Goal: Communication & Community: Answer question/provide support

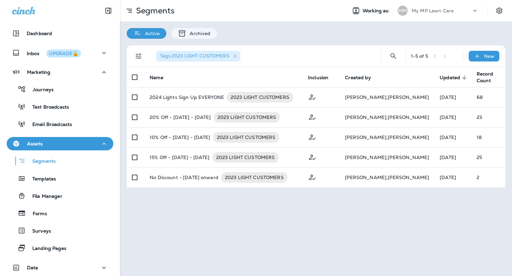
scroll to position [8, 0]
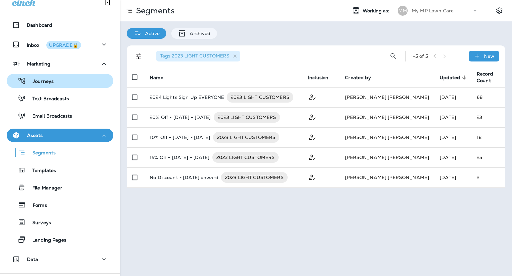
click at [47, 83] on p "Journeys" at bounding box center [40, 81] width 28 height 6
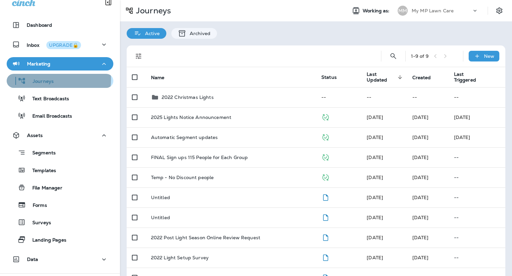
click at [49, 79] on p "Journeys" at bounding box center [40, 81] width 28 height 6
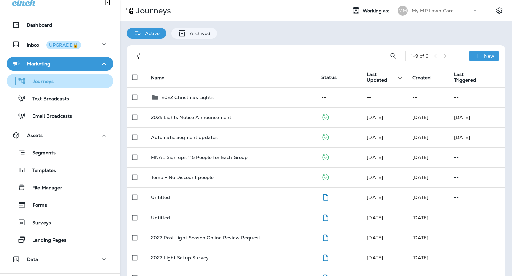
click at [49, 79] on p "Journeys" at bounding box center [40, 81] width 28 height 6
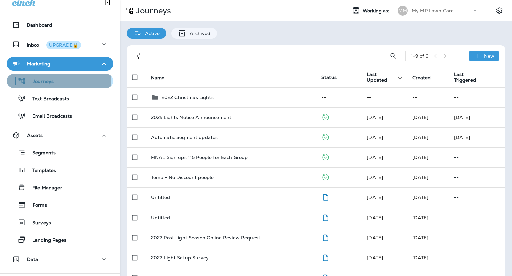
click at [49, 79] on p "Journeys" at bounding box center [40, 81] width 28 height 6
click at [40, 82] on p "Journeys" at bounding box center [40, 81] width 28 height 6
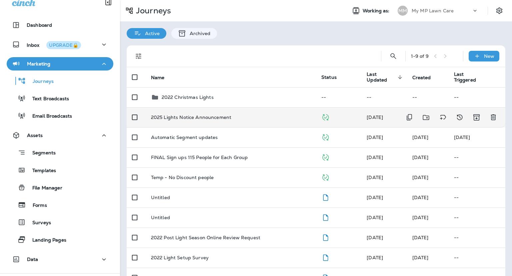
click at [238, 120] on td "2025 Lights Notice Announcement" at bounding box center [231, 117] width 170 height 20
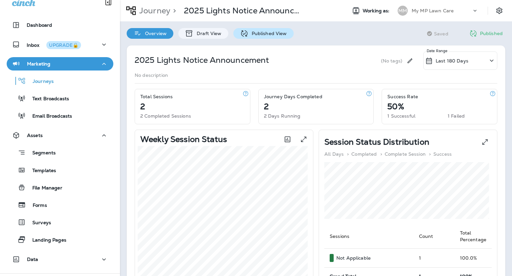
click at [282, 31] on p "Published View" at bounding box center [268, 33] width 39 height 5
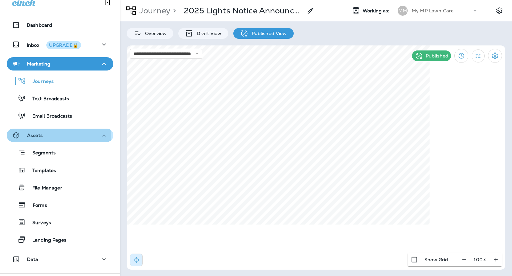
click at [36, 137] on p "Assets" at bounding box center [35, 134] width 16 height 5
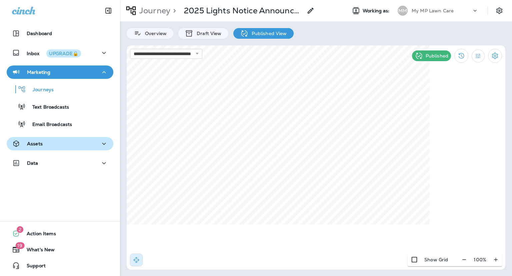
click at [36, 145] on p "Assets" at bounding box center [35, 143] width 16 height 5
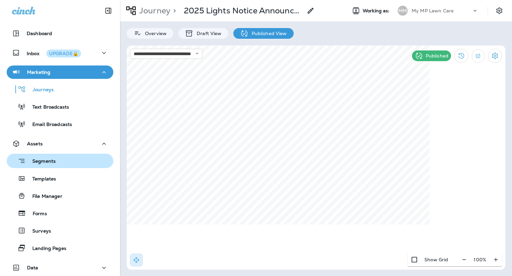
click at [42, 167] on button "Segments" at bounding box center [60, 160] width 107 height 14
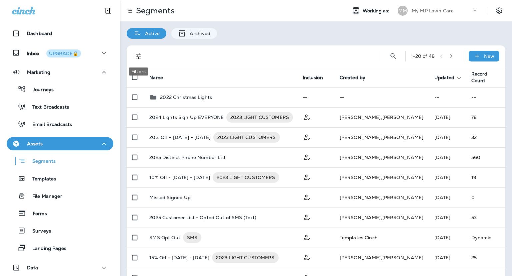
click at [139, 56] on icon "Filters" at bounding box center [139, 56] width 8 height 8
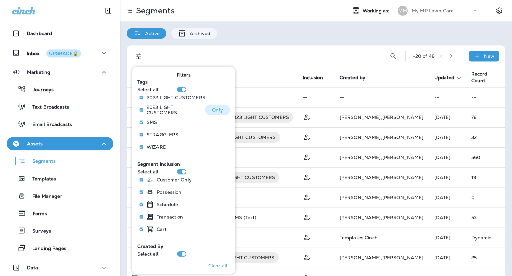
click at [213, 112] on p "Only" at bounding box center [217, 109] width 11 height 5
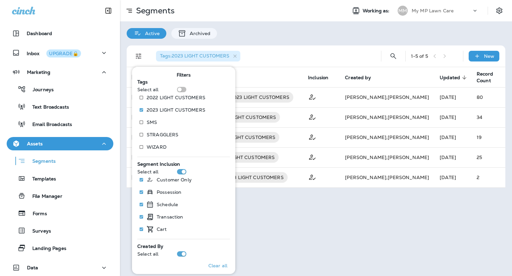
click at [295, 213] on div "Segments Working as: MM My MP Lawn Care Active Archived Tags : 2023 LIGHT CUSTO…" at bounding box center [316, 138] width 392 height 276
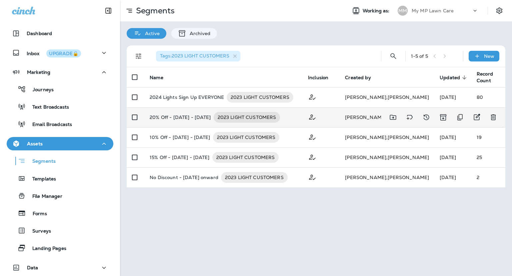
click at [183, 117] on p "20% Off - [DATE] - [DATE]" at bounding box center [180, 117] width 61 height 11
click at [174, 116] on p "20% Off - [DATE] - [DATE]" at bounding box center [180, 117] width 61 height 11
click at [172, 121] on p "20% Off - [DATE] - [DATE]" at bounding box center [180, 117] width 61 height 11
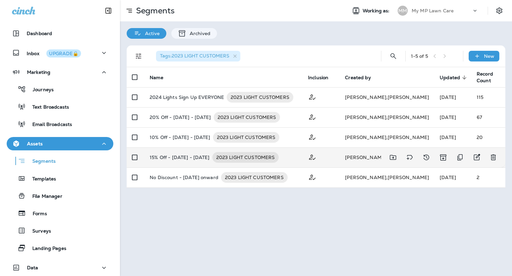
click at [181, 156] on p "15% Off - [DATE] - [DATE]" at bounding box center [180, 157] width 60 height 11
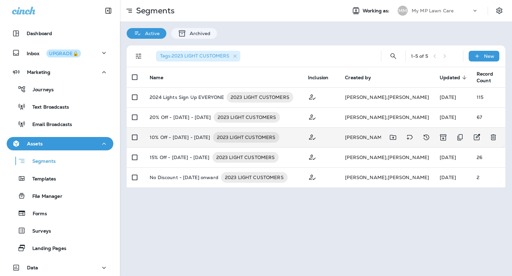
click at [170, 133] on p "10% Off - [DATE] - [DATE]" at bounding box center [180, 137] width 61 height 11
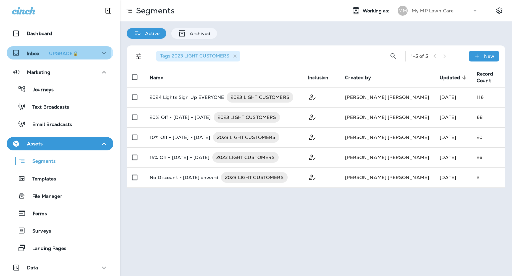
click at [37, 50] on p "Inbox UPGRADE🔒" at bounding box center [54, 52] width 54 height 7
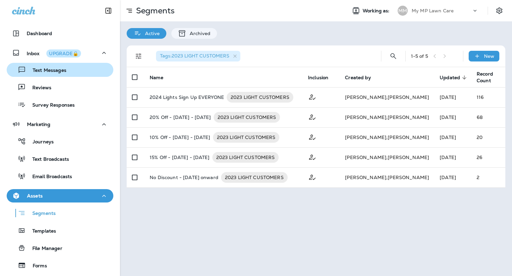
click at [40, 67] on p "Text Messages" at bounding box center [46, 70] width 40 height 6
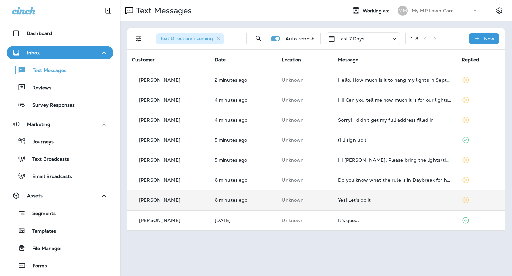
click at [180, 201] on div "[PERSON_NAME]" at bounding box center [168, 200] width 72 height 7
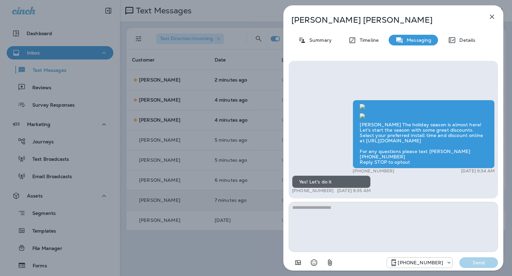
click at [346, 216] on textarea at bounding box center [394, 227] width 210 height 50
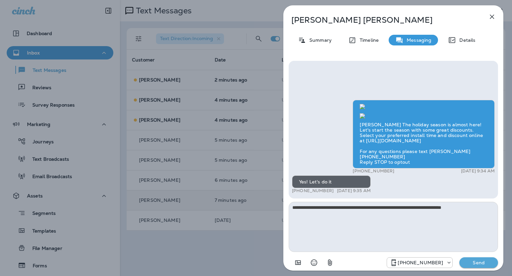
type textarea "**********"
click at [478, 263] on p "Send" at bounding box center [479, 262] width 28 height 6
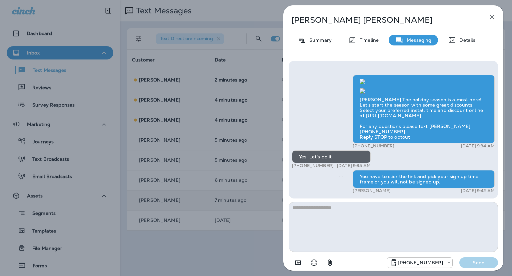
click at [490, 19] on icon "button" at bounding box center [492, 17] width 8 height 8
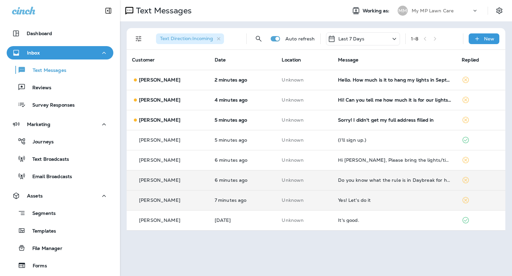
click at [163, 187] on td "John Weber" at bounding box center [168, 180] width 83 height 20
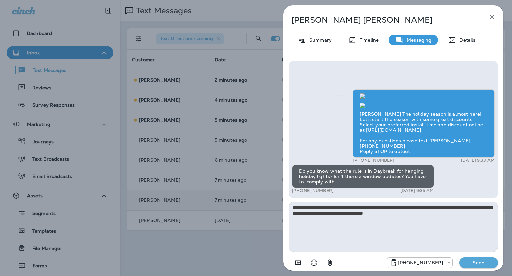
type textarea "**********"
click at [485, 259] on p "Send" at bounding box center [479, 262] width 28 height 6
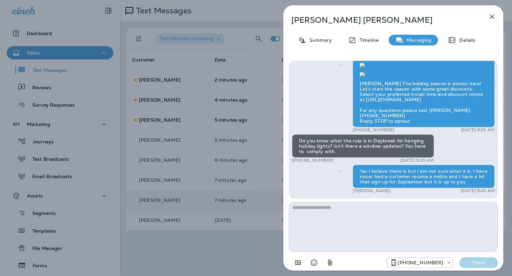
click at [490, 16] on icon "button" at bounding box center [492, 17] width 8 height 8
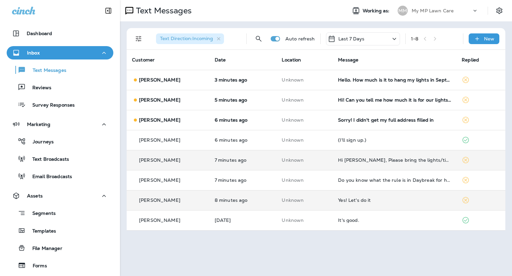
click at [177, 161] on div "Robbie Boteiho" at bounding box center [168, 159] width 72 height 7
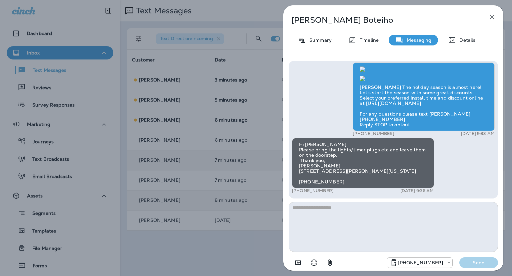
click at [354, 217] on textarea at bounding box center [394, 227] width 210 height 50
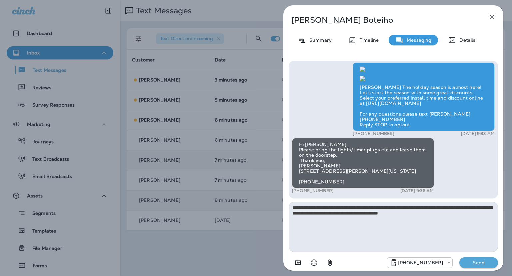
type textarea "**********"
click at [476, 262] on p "Send" at bounding box center [479, 262] width 28 height 6
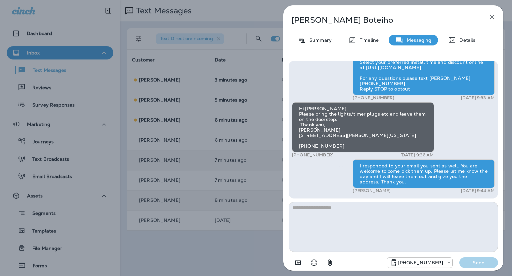
click at [489, 16] on icon "button" at bounding box center [492, 17] width 8 height 8
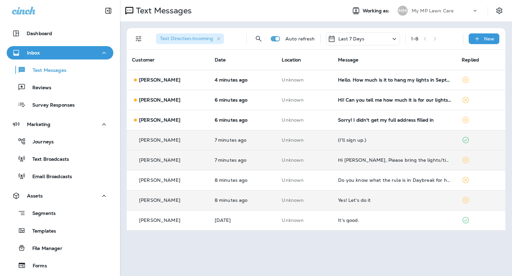
click at [178, 140] on div "[PERSON_NAME]" at bounding box center [168, 139] width 72 height 7
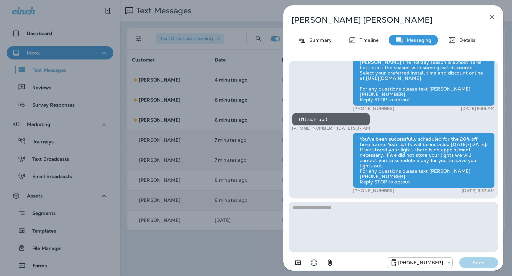
click at [494, 15] on icon "button" at bounding box center [492, 17] width 8 height 8
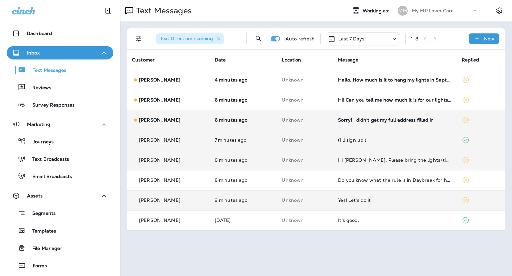
click at [203, 122] on div "[PERSON_NAME]" at bounding box center [168, 119] width 72 height 7
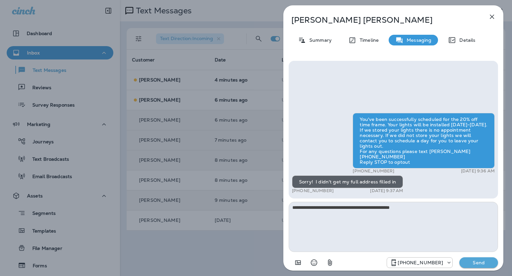
type textarea "**********"
click at [472, 262] on p "Send" at bounding box center [479, 262] width 28 height 6
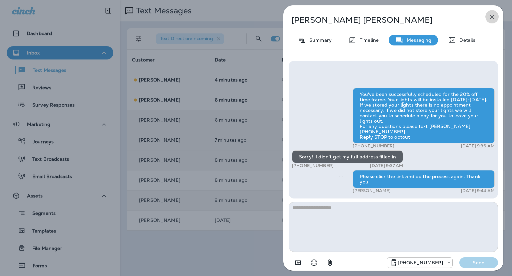
click at [493, 18] on icon "button" at bounding box center [492, 17] width 8 height 8
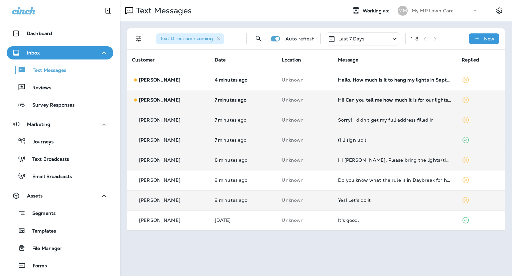
click at [176, 100] on p "Shantelle Erikson" at bounding box center [159, 99] width 41 height 5
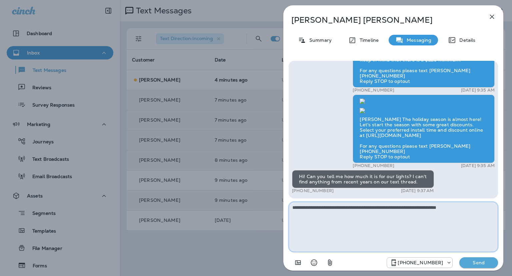
type textarea "**********"
click at [478, 261] on p "Send" at bounding box center [479, 262] width 28 height 6
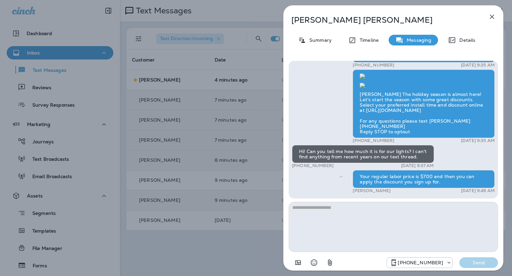
click at [493, 20] on icon "button" at bounding box center [492, 17] width 8 height 8
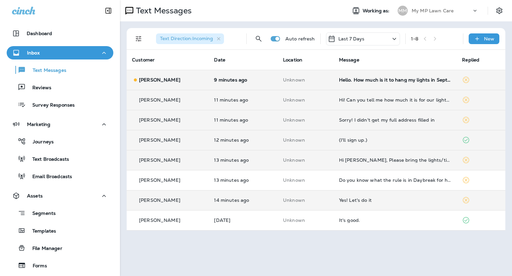
click at [176, 83] on div "Kim Lau" at bounding box center [167, 79] width 71 height 7
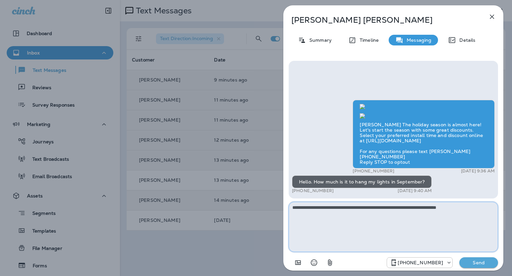
click at [474, 210] on textarea "**********" at bounding box center [394, 227] width 210 height 50
type textarea "**********"
click at [480, 262] on p "Send" at bounding box center [479, 262] width 28 height 6
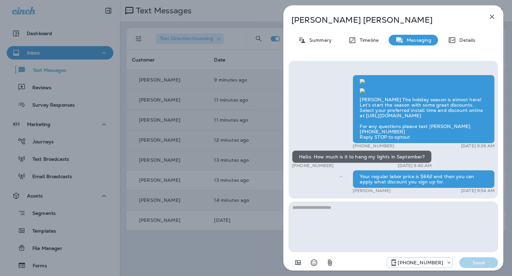
click at [495, 16] on icon "button" at bounding box center [492, 17] width 8 height 8
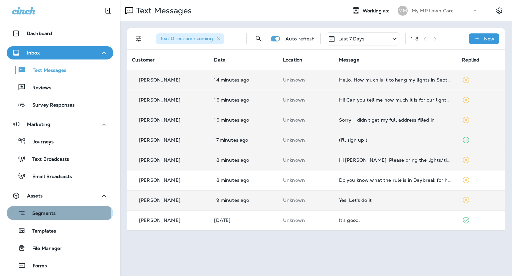
click at [43, 211] on p "Segments" at bounding box center [41, 213] width 30 height 7
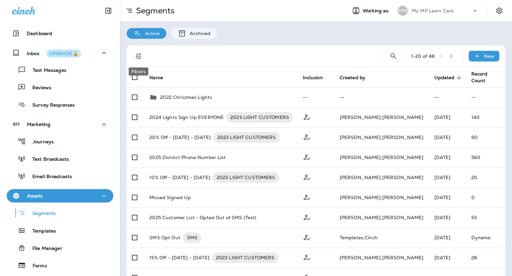
click at [138, 52] on icon "Filters" at bounding box center [139, 56] width 8 height 8
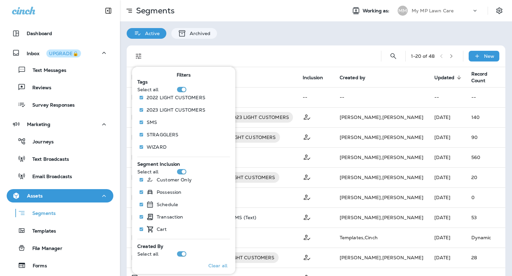
click at [276, 33] on div "Active Archived" at bounding box center [316, 29] width 392 height 17
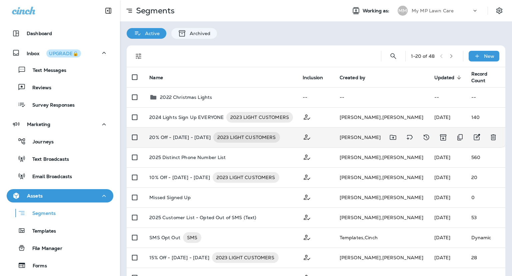
click at [179, 137] on p "20% Off - [DATE] - [DATE]" at bounding box center [179, 137] width 61 height 11
click at [179, 145] on td "20% Off - Sep 18 - 30, 2023 2023 LIGHT CUSTOMERS" at bounding box center [220, 137] width 153 height 20
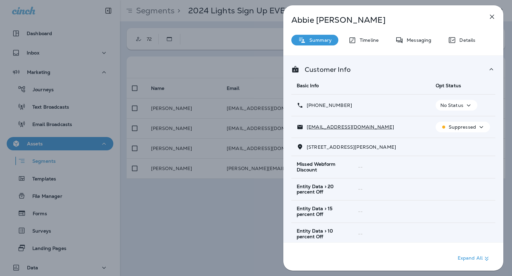
scroll to position [157, 0]
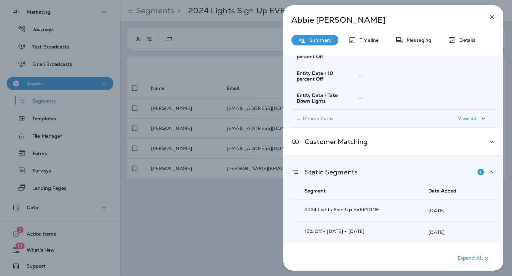
click at [203, 214] on div "Abbie Richman Summary Timeline Messaging Details Customer Info Basic Info Opt S…" at bounding box center [256, 138] width 512 height 276
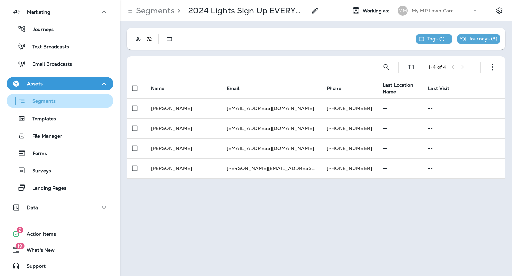
click at [49, 100] on p "Segments" at bounding box center [41, 101] width 30 height 7
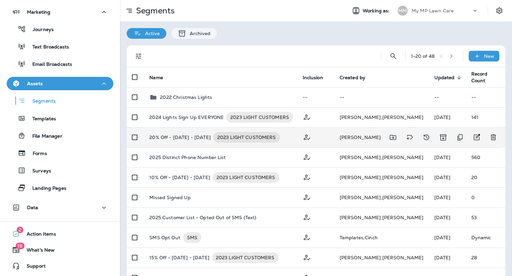
click at [182, 132] on p "20% Off - [DATE] - [DATE]" at bounding box center [179, 137] width 61 height 11
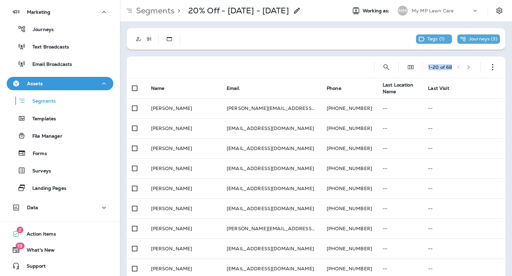
drag, startPoint x: 506, startPoint y: 40, endPoint x: 509, endPoint y: 159, distance: 119.1
click at [509, 159] on div "Segments > 20% Off - Sep 18 - 30, 2023 Working as: MM My MP Lawn Care 91 Tags (…" at bounding box center [316, 138] width 392 height 276
click at [248, 52] on div "91 Tags ( 1 ) Journeys ( 3 ) 1 - 20 of 68 Name Email Phone Last Location Name L…" at bounding box center [316, 263] width 392 height 484
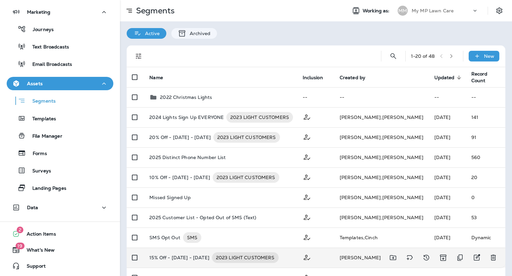
click at [162, 250] on td "15% Off - Oct 1 - 15, 2023 2023 LIGHT CUSTOMERS" at bounding box center [220, 257] width 153 height 20
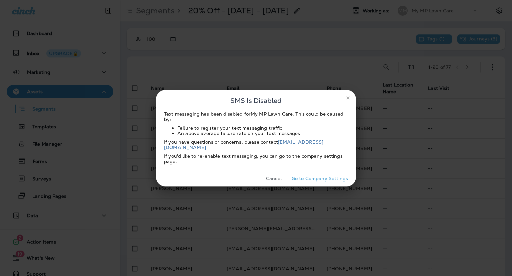
click at [348, 99] on icon "close" at bounding box center [348, 97] width 3 height 3
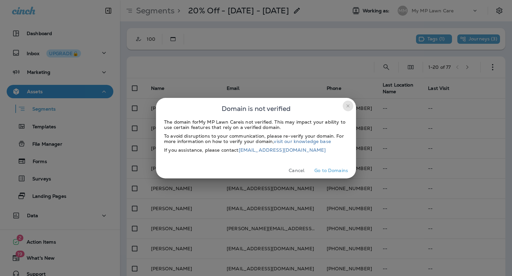
click at [350, 104] on icon "close" at bounding box center [348, 105] width 5 height 5
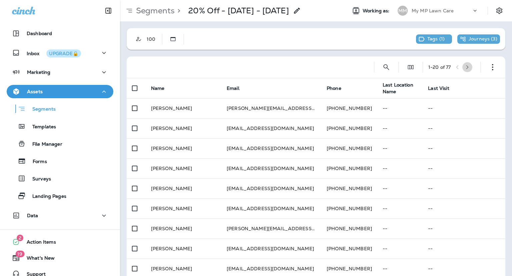
click at [466, 68] on icon "button" at bounding box center [467, 67] width 5 height 5
click at [468, 68] on icon "button" at bounding box center [470, 67] width 5 height 5
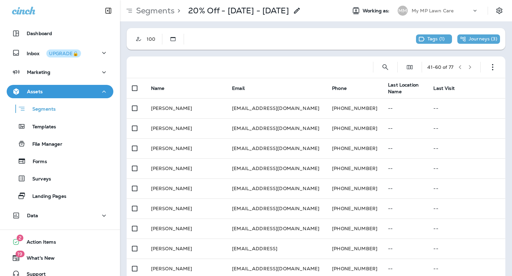
click at [468, 68] on icon "button" at bounding box center [470, 67] width 5 height 5
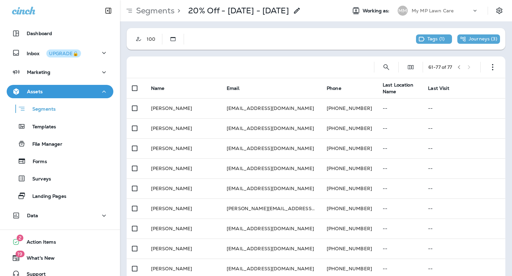
click at [466, 68] on div "61 - 77 of 77" at bounding box center [452, 67] width 47 height 10
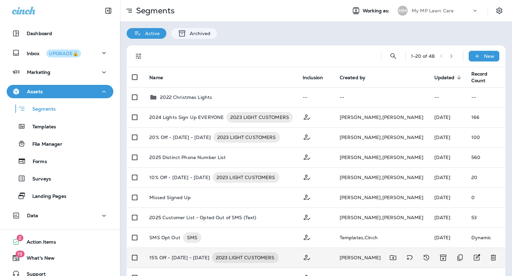
click at [191, 256] on p "15% Off - [DATE] - [DATE]" at bounding box center [179, 257] width 60 height 11
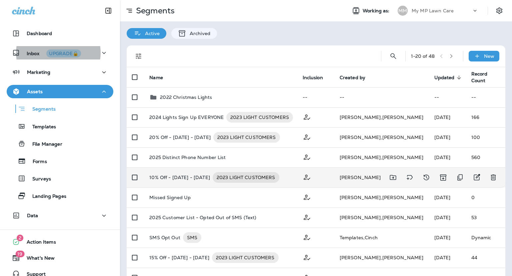
click at [177, 184] on td "10% Off - [DATE] - [DATE] 2023 LIGHT CUSTOMERS" at bounding box center [220, 177] width 153 height 20
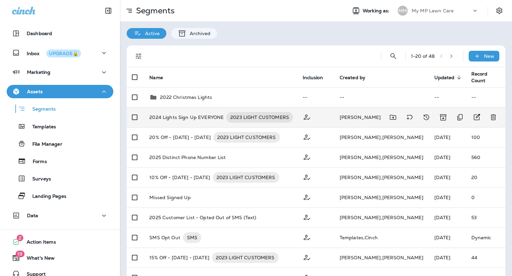
click at [169, 120] on p "2024 Lights Sign Up EVERYONE" at bounding box center [186, 117] width 74 height 11
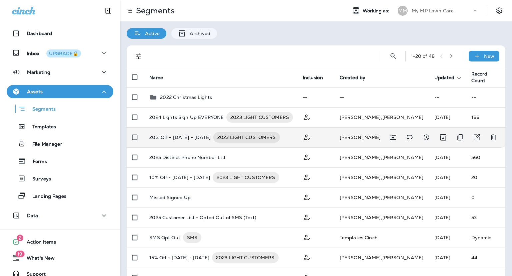
click at [181, 138] on p "20% Off - [DATE] - [DATE]" at bounding box center [179, 137] width 61 height 11
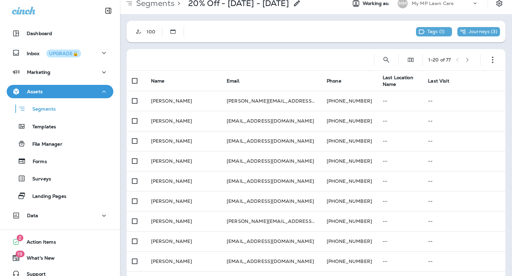
scroll to position [6, 0]
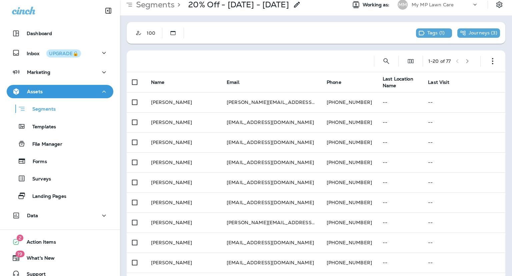
click at [465, 61] on icon "button" at bounding box center [467, 61] width 5 height 5
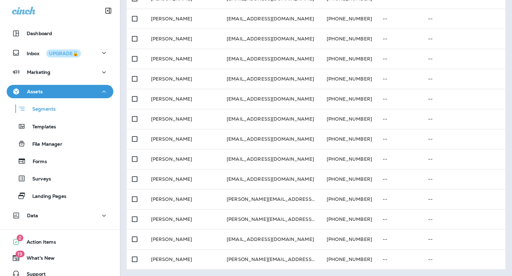
scroll to position [0, 0]
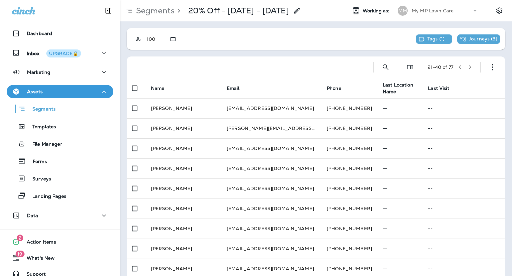
click at [468, 66] on icon "button" at bounding box center [470, 67] width 5 height 5
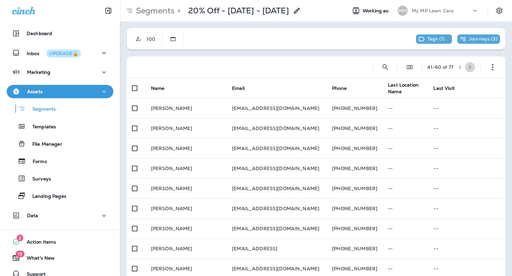
click at [468, 69] on icon "button" at bounding box center [470, 67] width 5 height 5
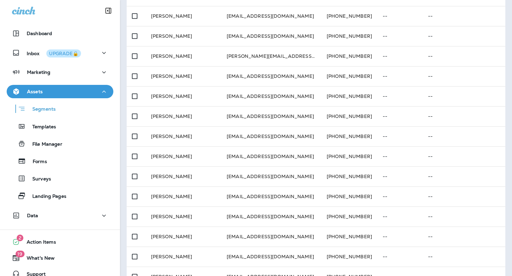
scroll to position [169, 0]
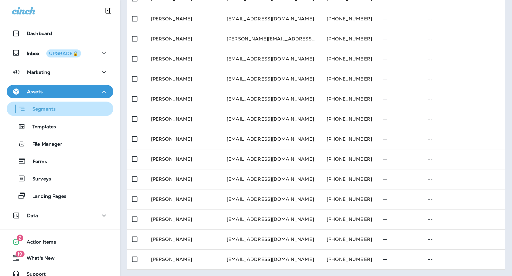
click at [48, 108] on p "Segments" at bounding box center [41, 109] width 30 height 7
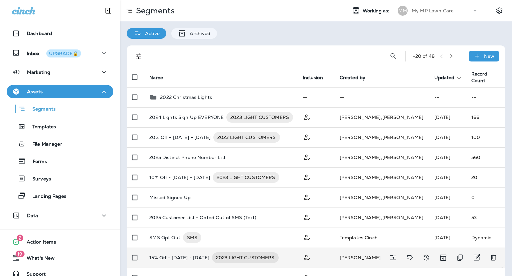
click at [163, 262] on p "15% Off - [DATE] - [DATE]" at bounding box center [179, 257] width 60 height 11
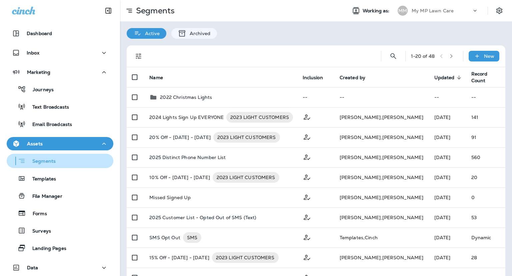
scroll to position [60, 0]
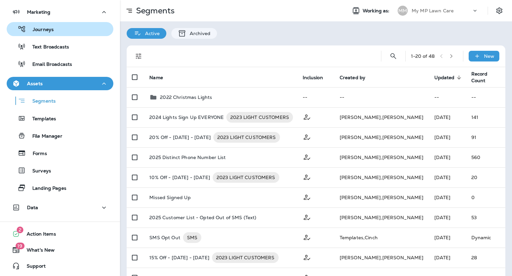
click at [54, 30] on div "Journeys" at bounding box center [59, 29] width 101 height 10
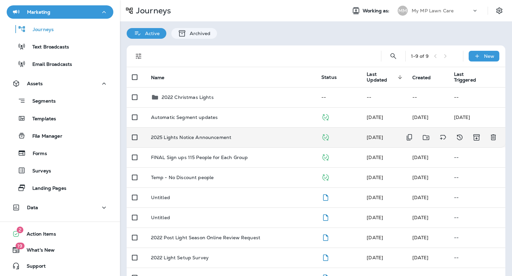
click at [193, 137] on p "2025 Lights Notice Announcement" at bounding box center [191, 136] width 80 height 5
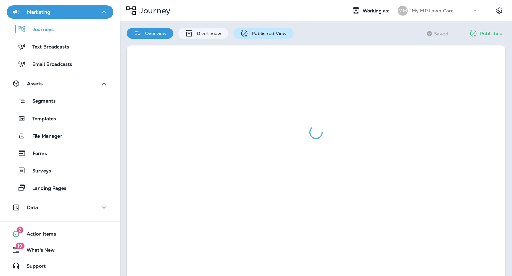
click at [257, 31] on p "Published View" at bounding box center [268, 33] width 39 height 5
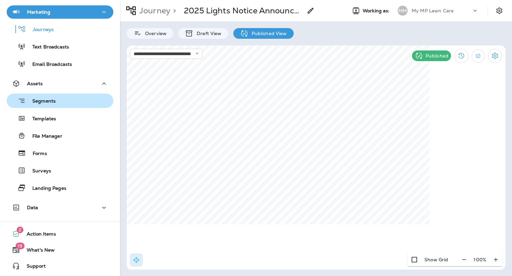
click at [60, 98] on div "Segments" at bounding box center [59, 100] width 101 height 10
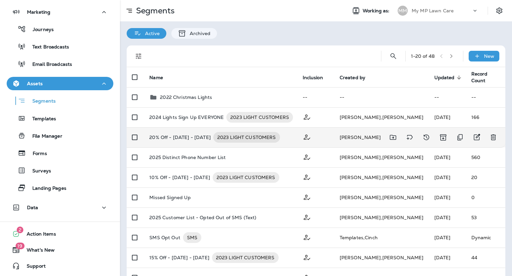
click at [176, 140] on p "20% Off - [DATE] - [DATE]" at bounding box center [179, 137] width 61 height 11
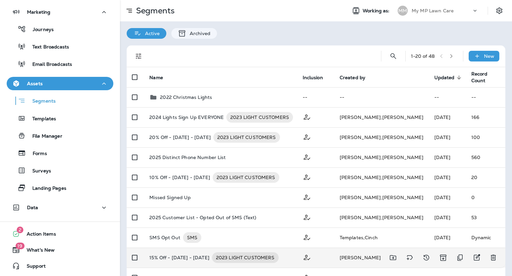
click at [167, 258] on p "15% Off - [DATE] - [DATE]" at bounding box center [179, 257] width 60 height 11
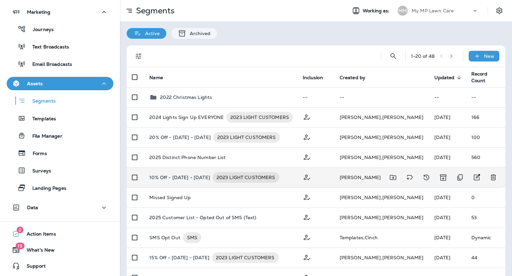
click at [151, 175] on p "10% Off - [DATE] - [DATE]" at bounding box center [179, 177] width 61 height 11
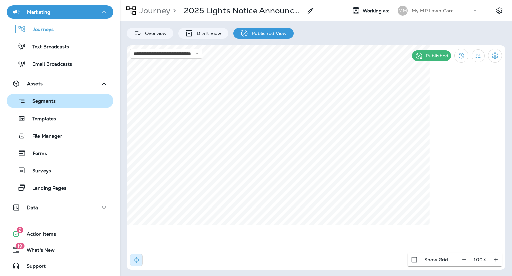
click at [46, 101] on p "Segments" at bounding box center [41, 101] width 30 height 7
